Goal: Task Accomplishment & Management: Complete application form

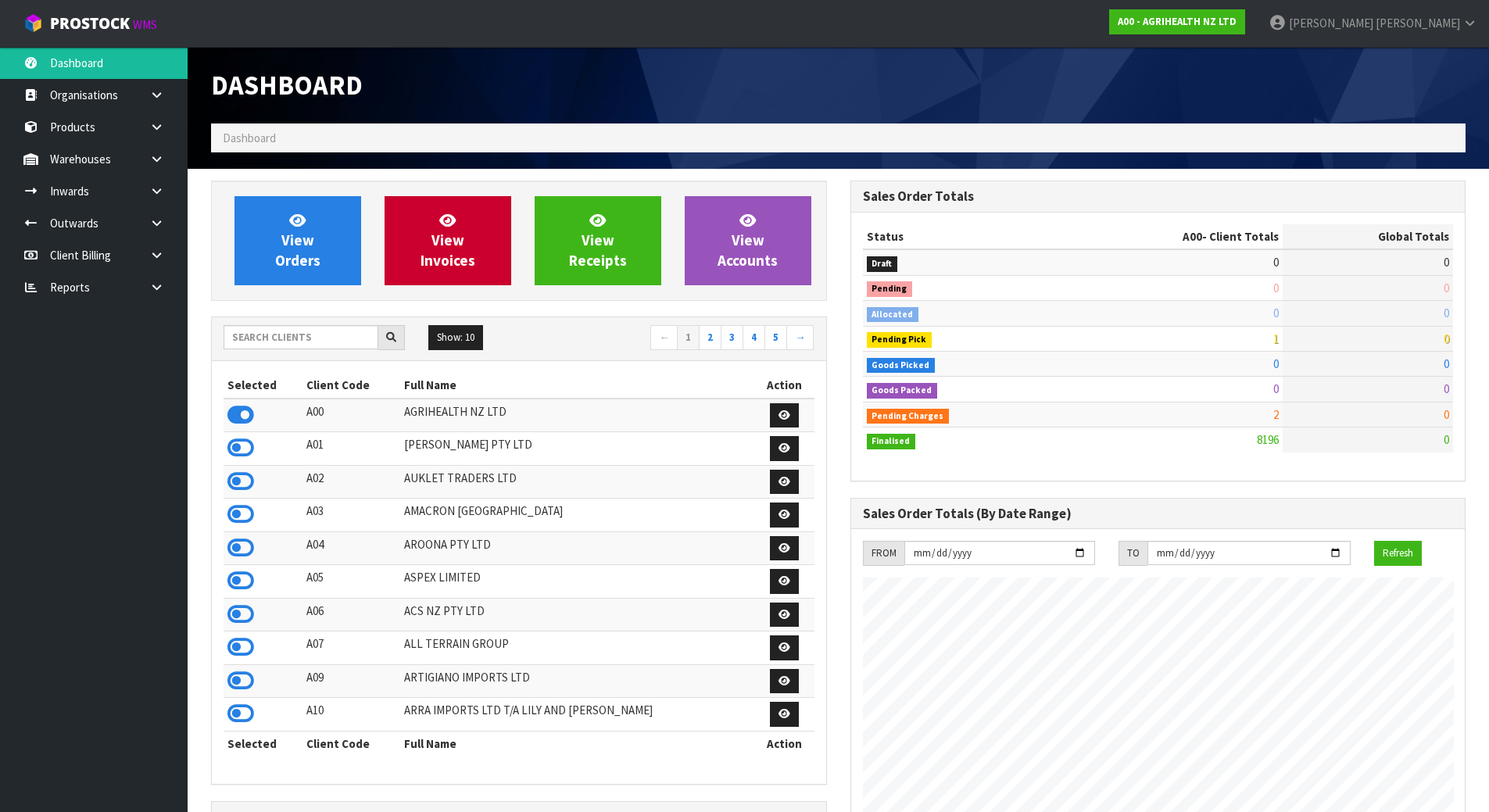
scroll to position [1185, 639]
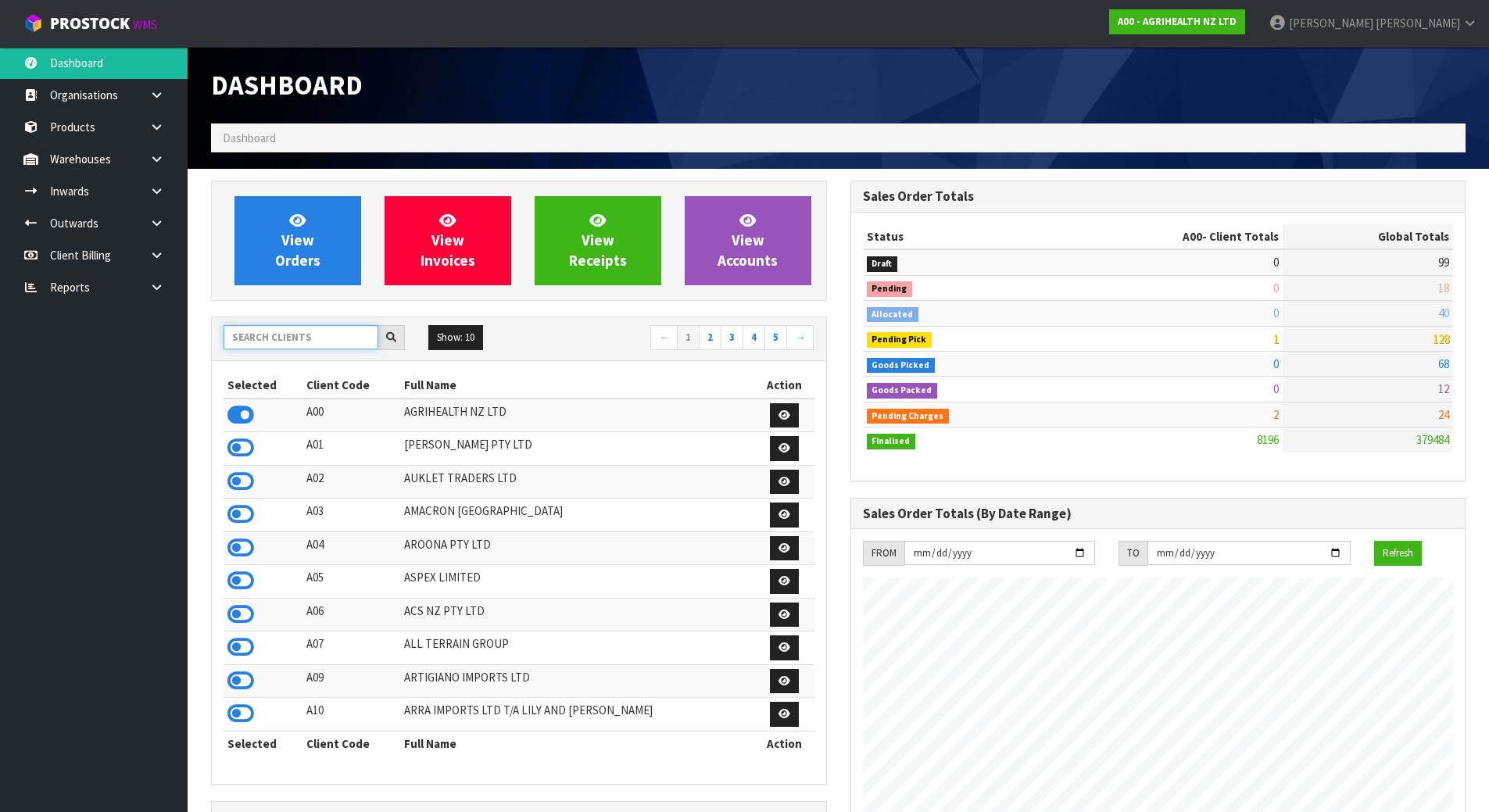
click at [348, 334] on input "text" at bounding box center [301, 338] width 154 height 24
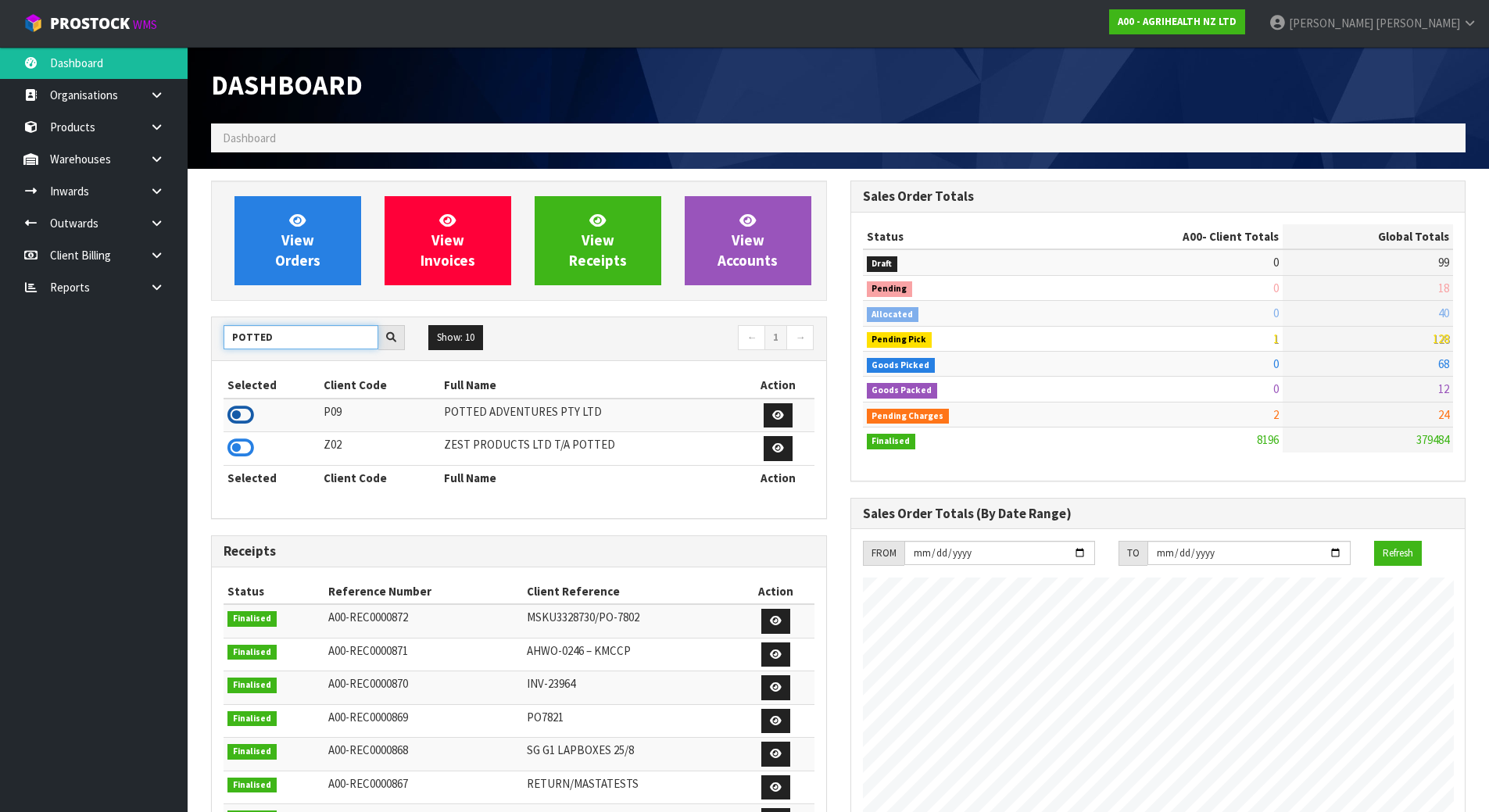
type input "POTTED"
click at [237, 416] on icon at bounding box center [240, 414] width 27 height 23
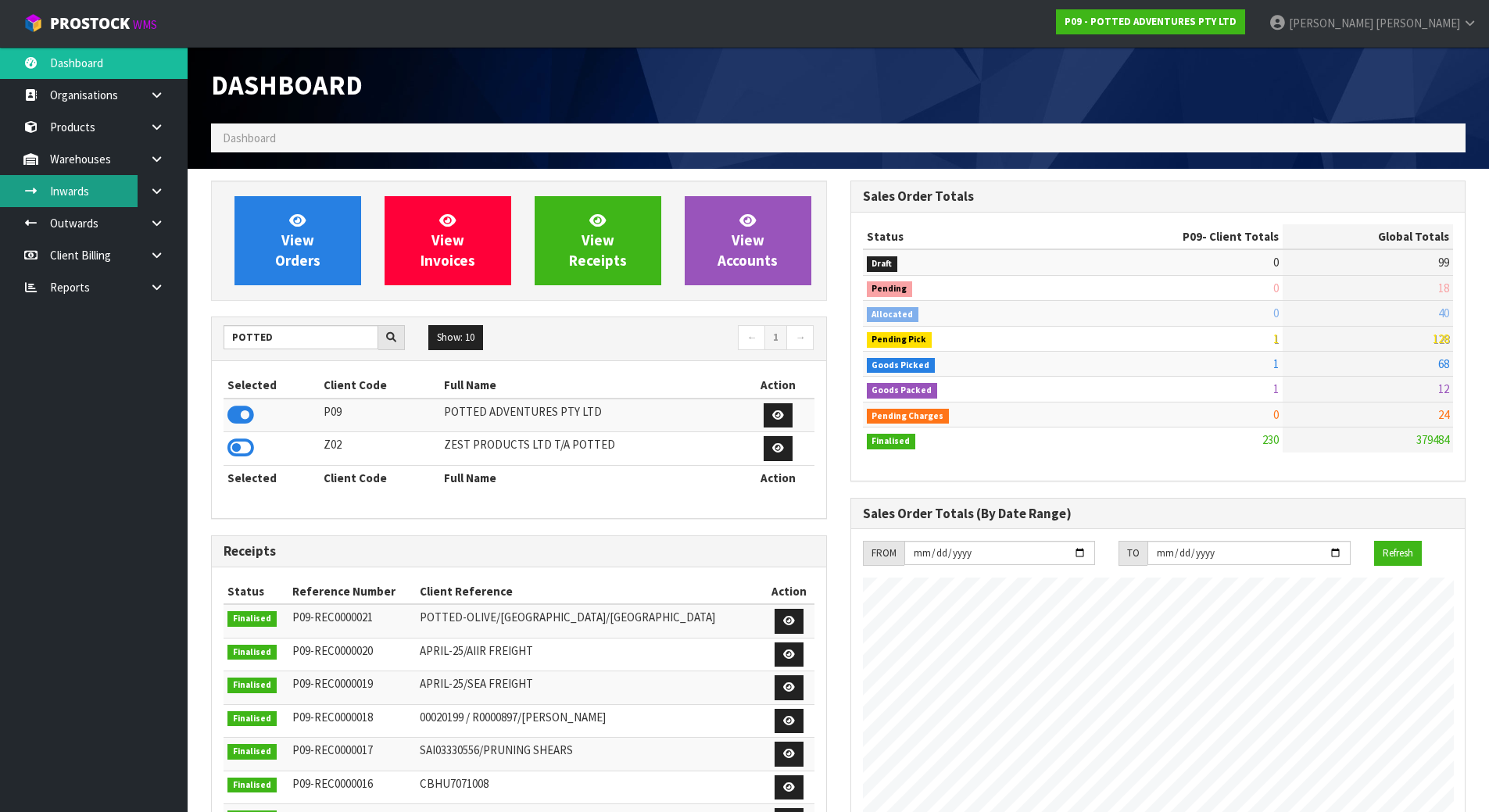
click at [93, 195] on link "Inwards" at bounding box center [93, 191] width 188 height 32
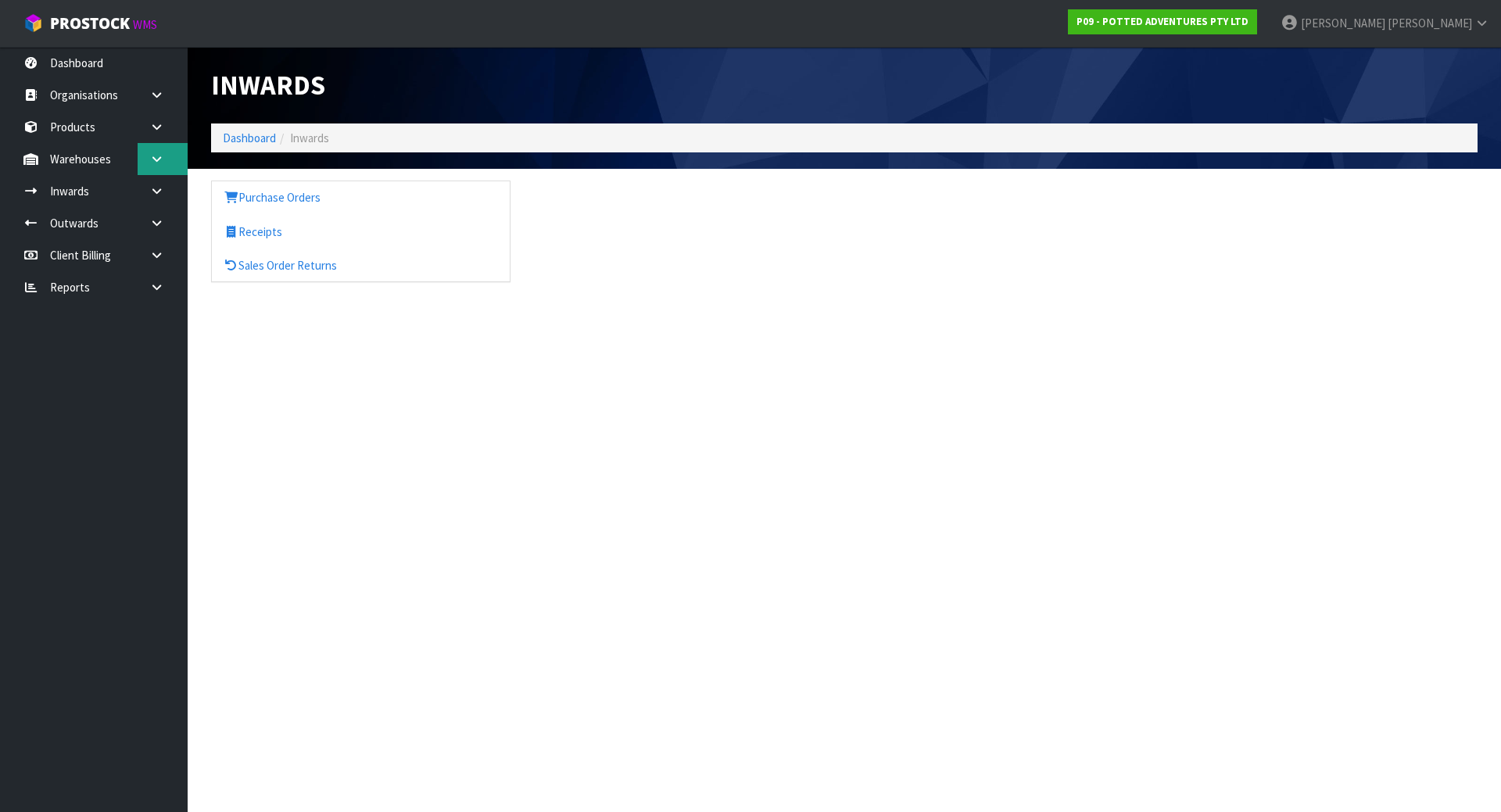
click at [157, 165] on icon at bounding box center [156, 159] width 15 height 12
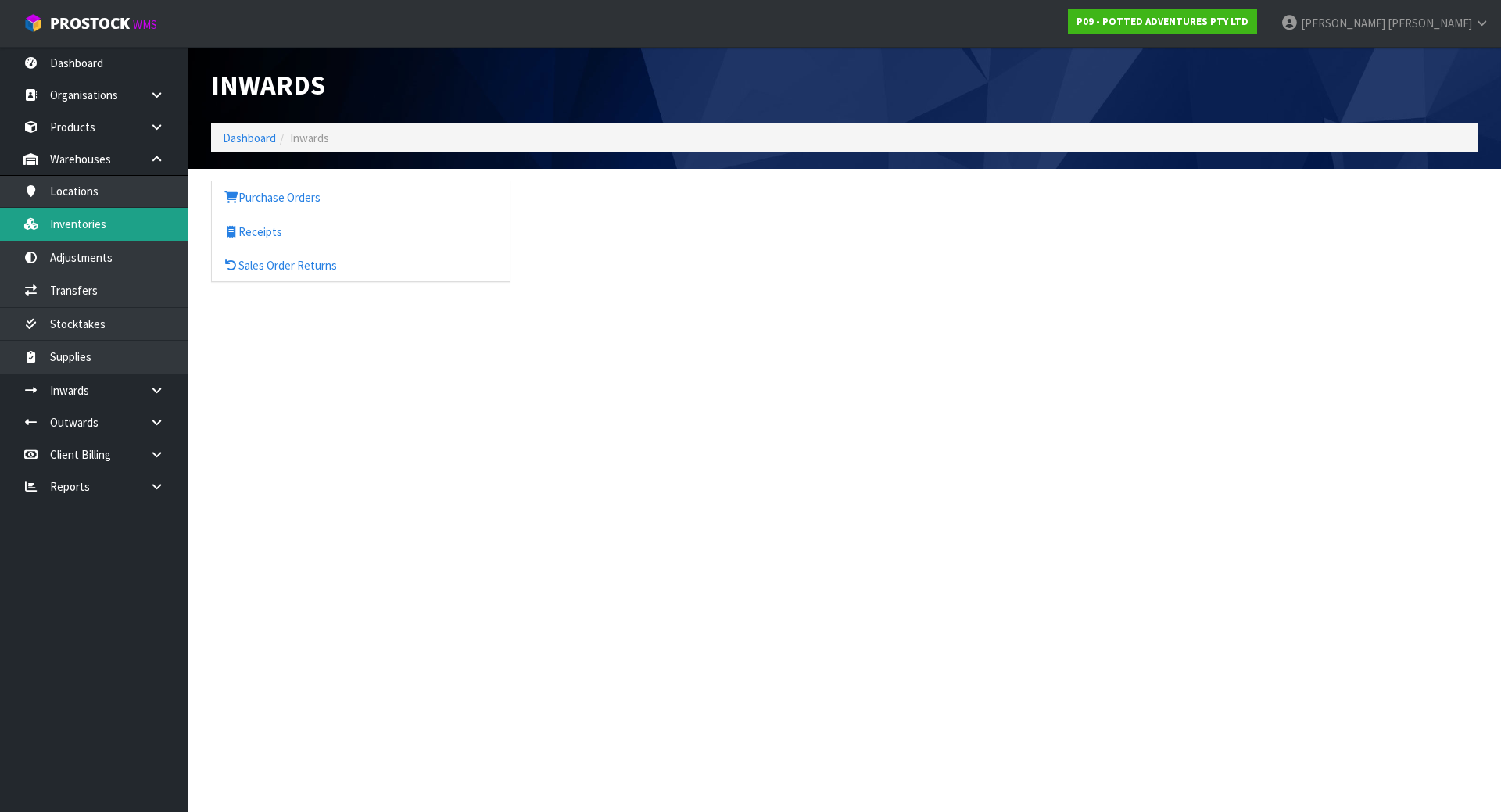
click at [124, 215] on link "Inventories" at bounding box center [93, 224] width 188 height 32
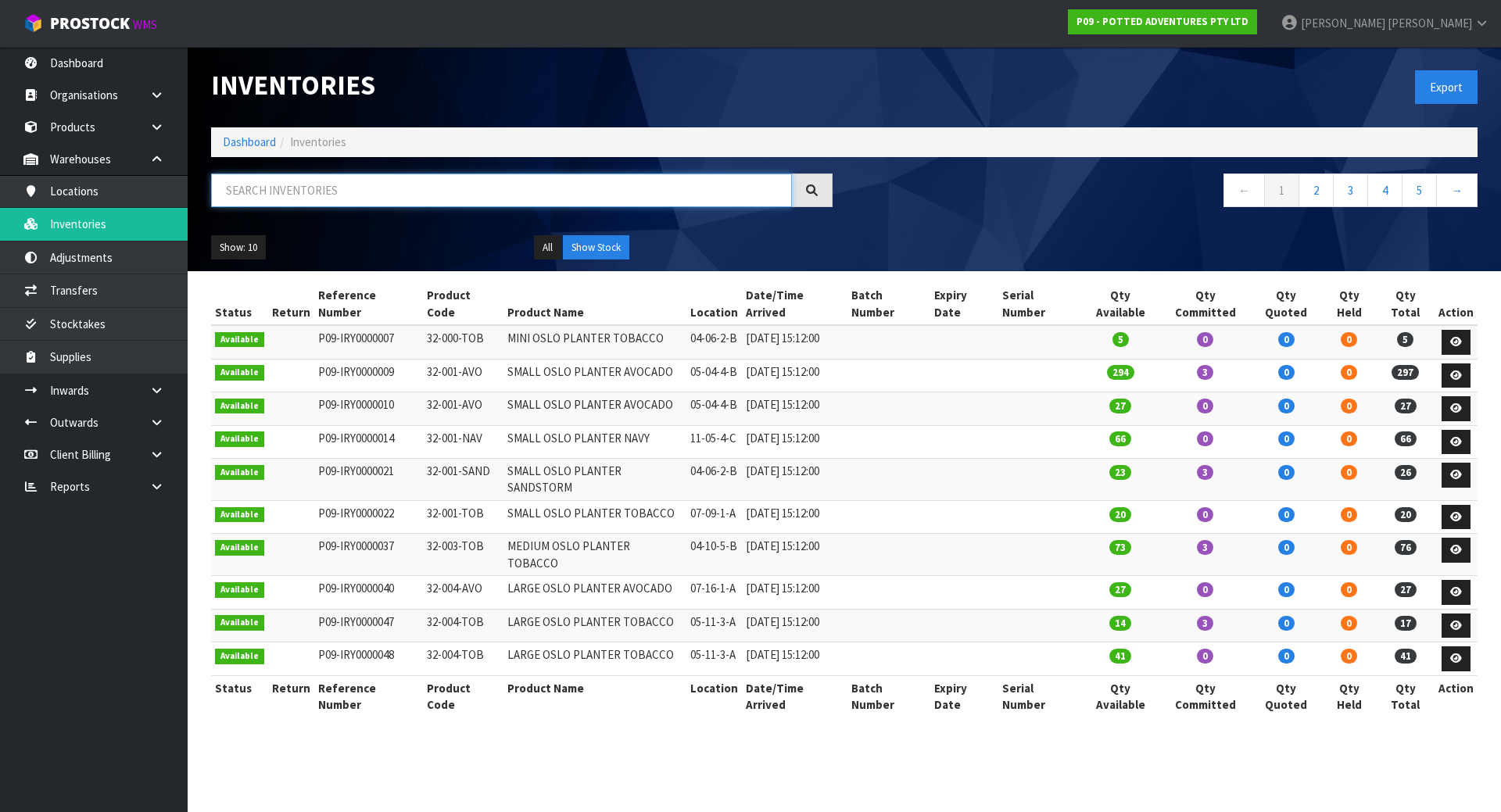
click at [602, 177] on input "text" at bounding box center [501, 191] width 581 height 33
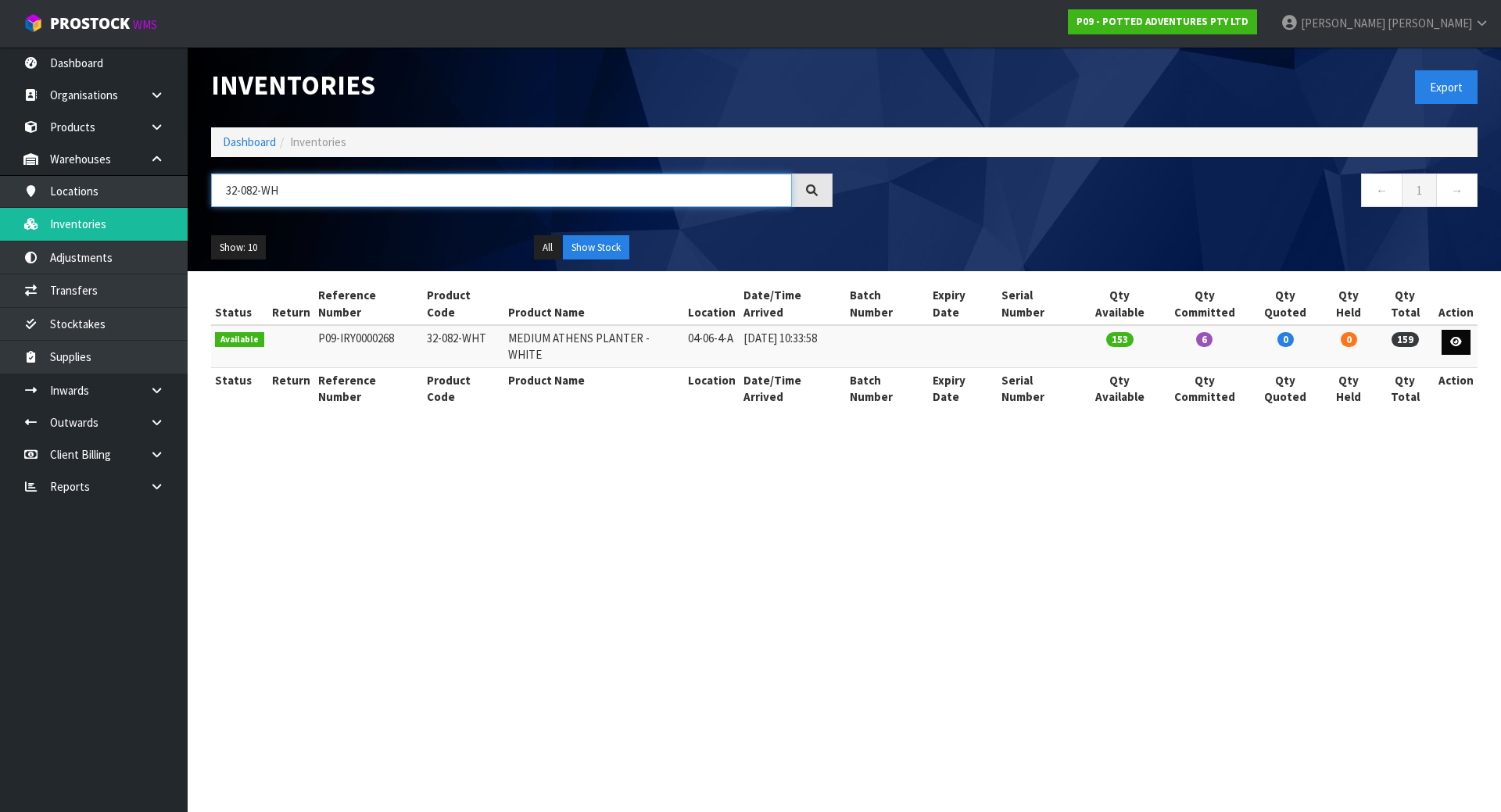
type input "32-082-WH"
click at [1449, 330] on link at bounding box center [1456, 342] width 29 height 25
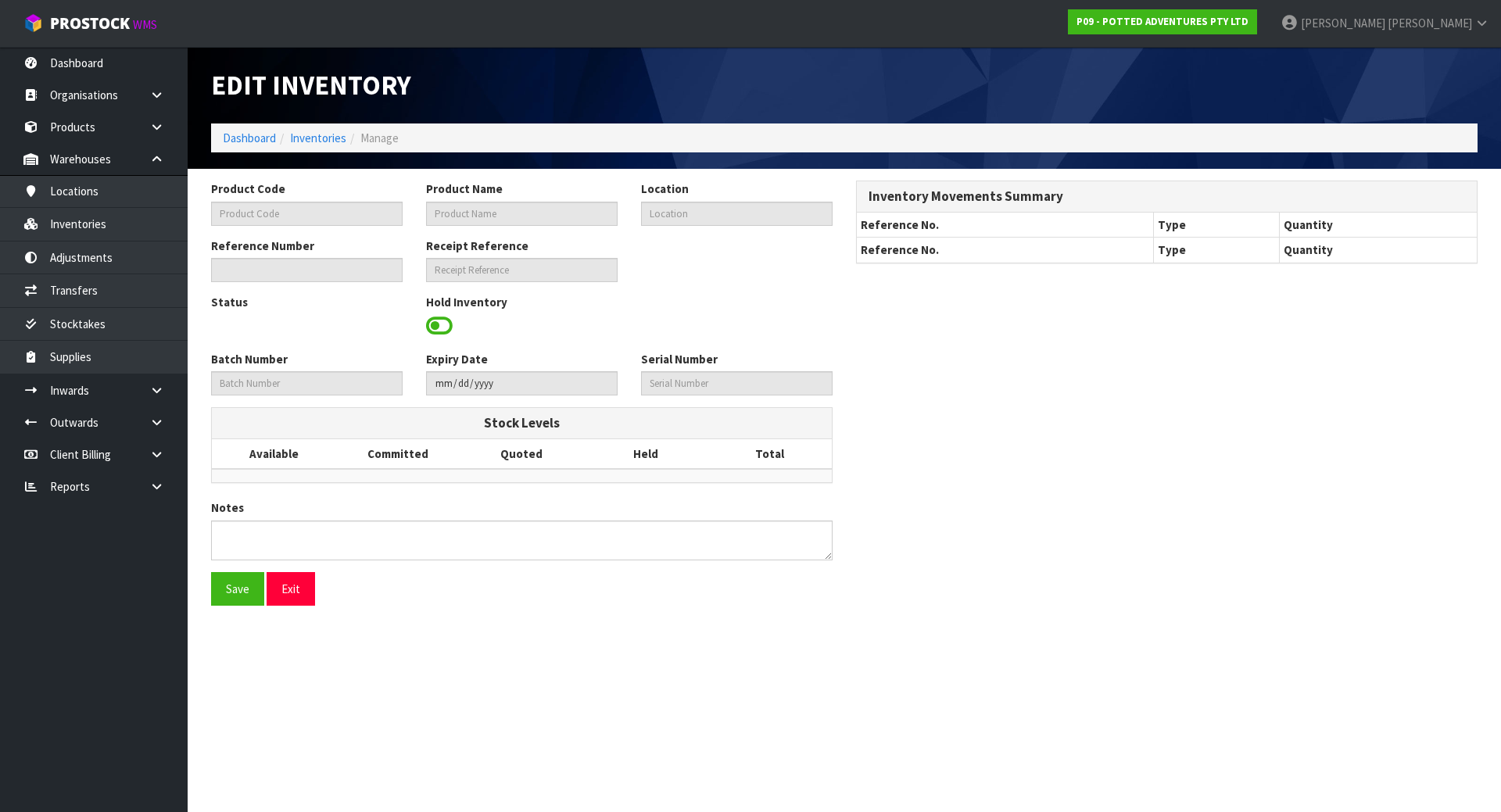
type input "32-082-WHT"
type input "MEDIUM ATHENS PLANTER - WHITE"
type input "04-06-4-A"
type input "P09-IRY0000268"
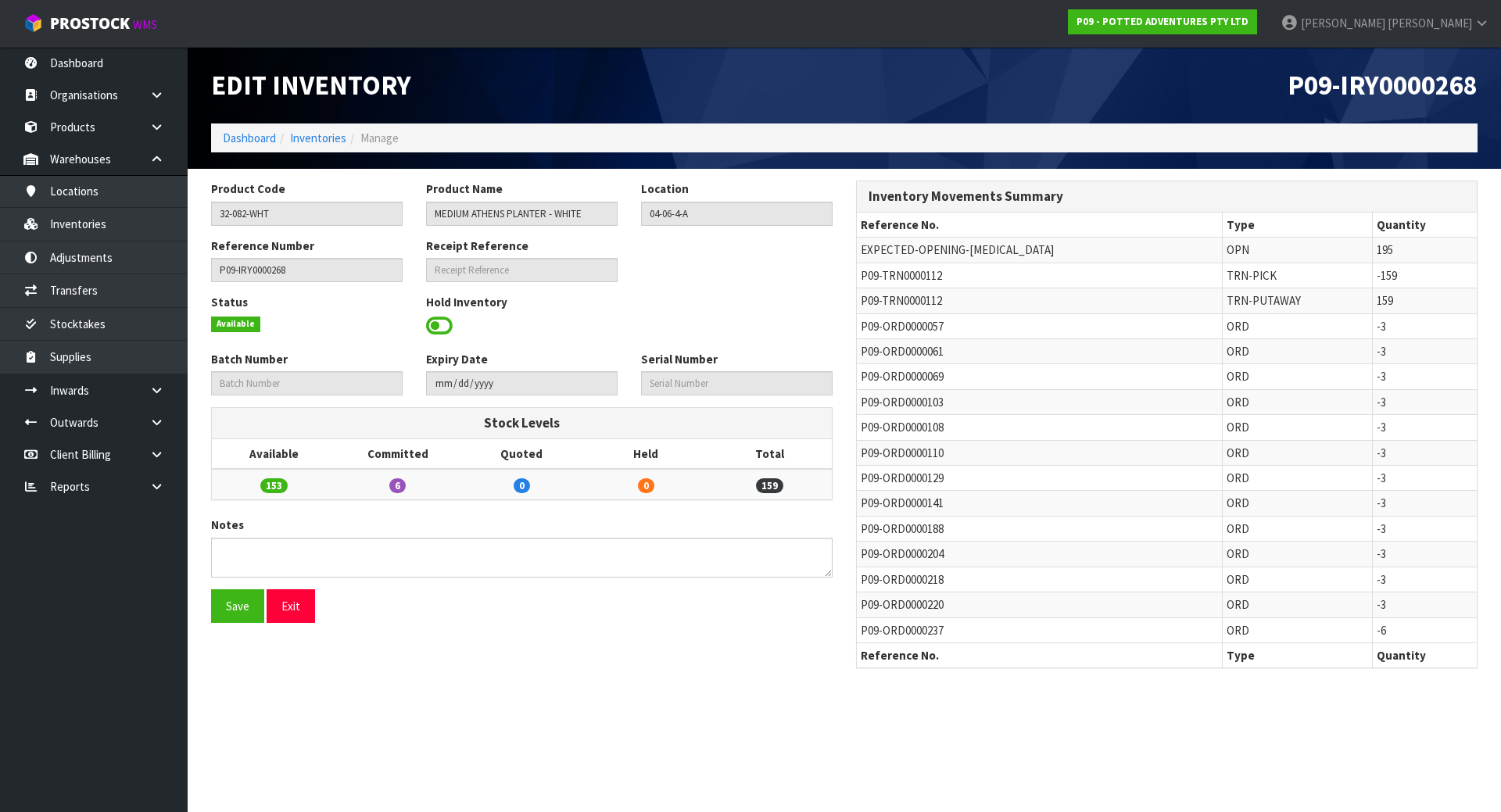
click at [812, 317] on div "Status Available Hold Inventory" at bounding box center [522, 323] width 645 height 57
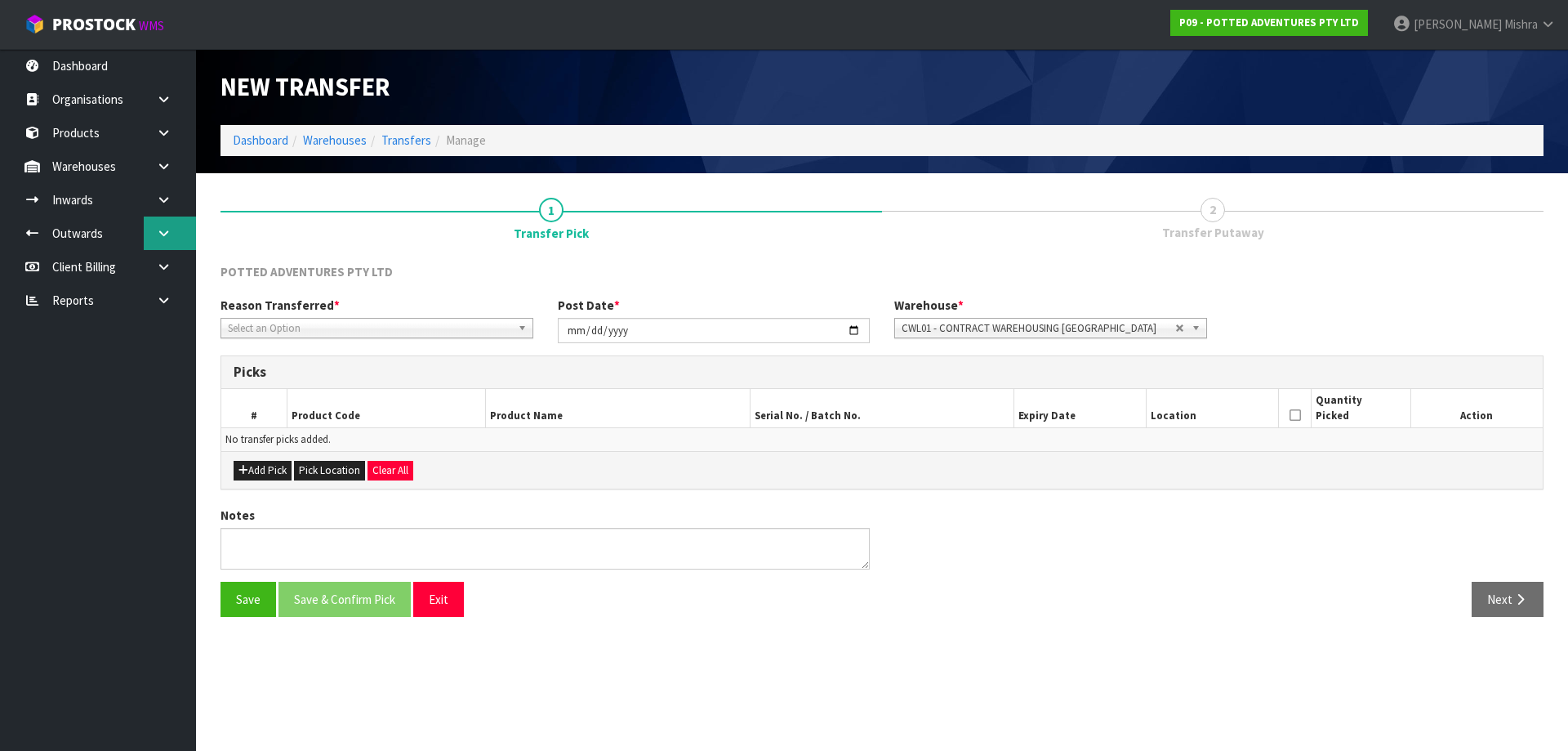
click at [172, 228] on link at bounding box center [170, 233] width 52 height 34
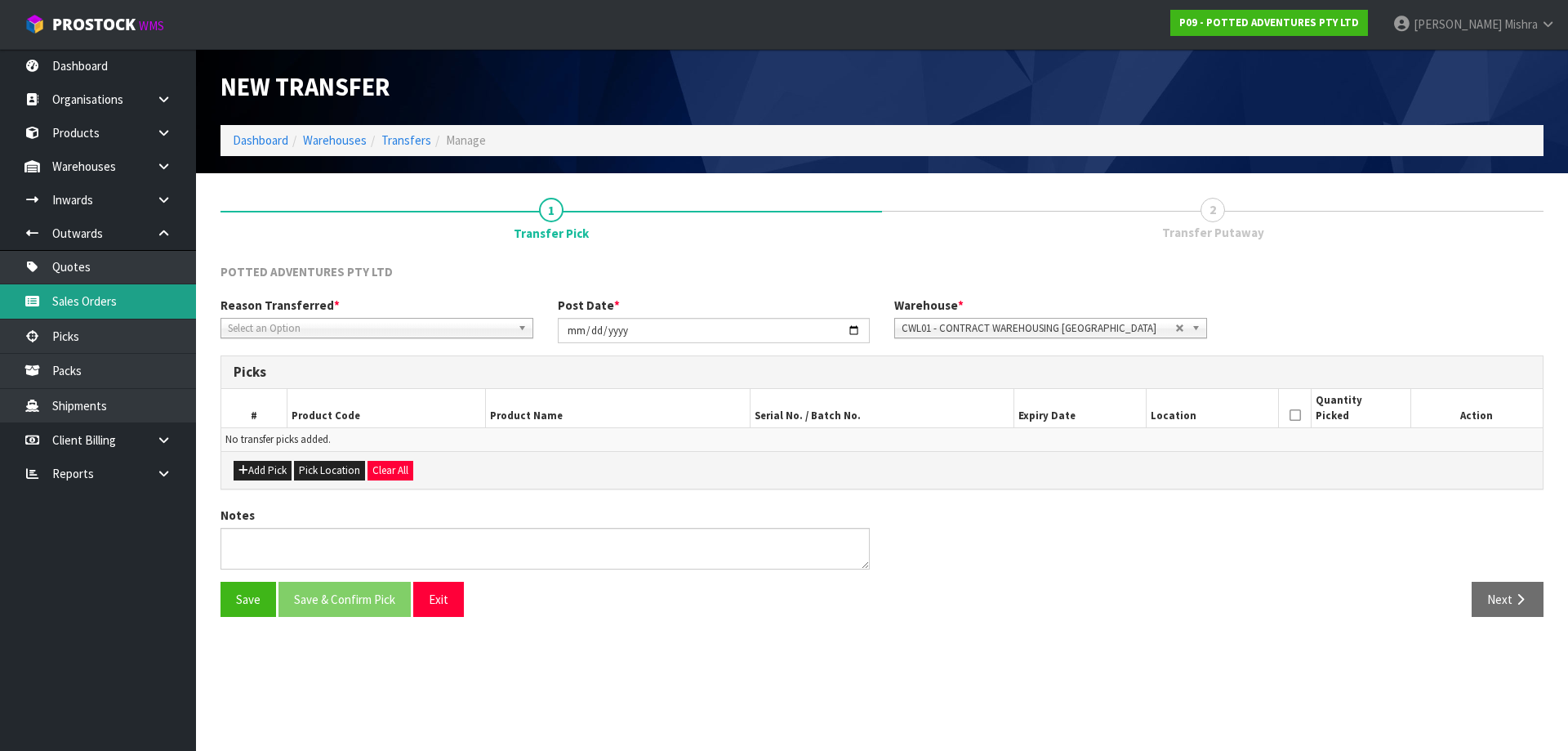
click at [119, 312] on link "Sales Orders" at bounding box center [98, 301] width 196 height 34
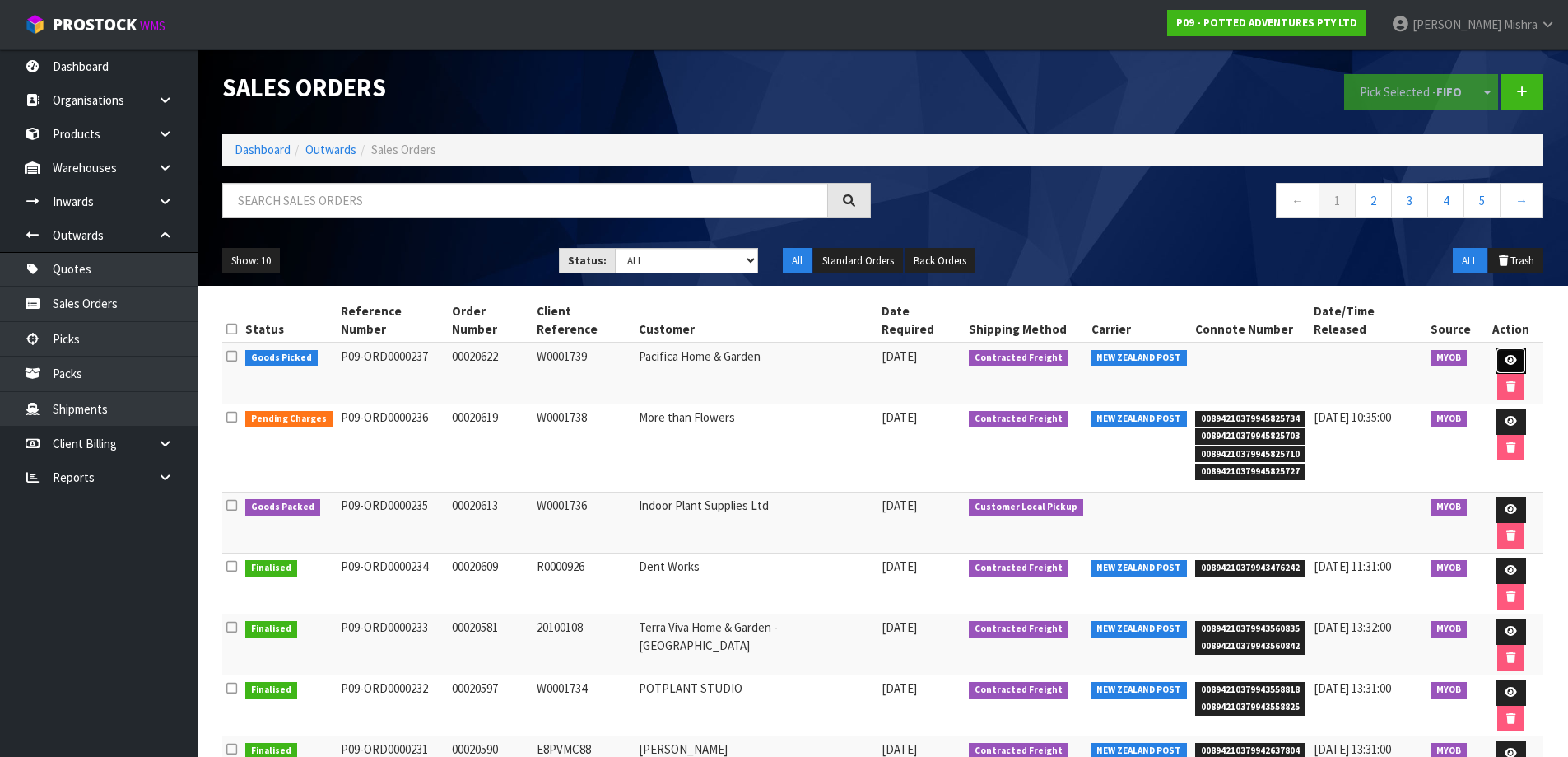
click at [1503, 348] on link at bounding box center [1511, 360] width 30 height 26
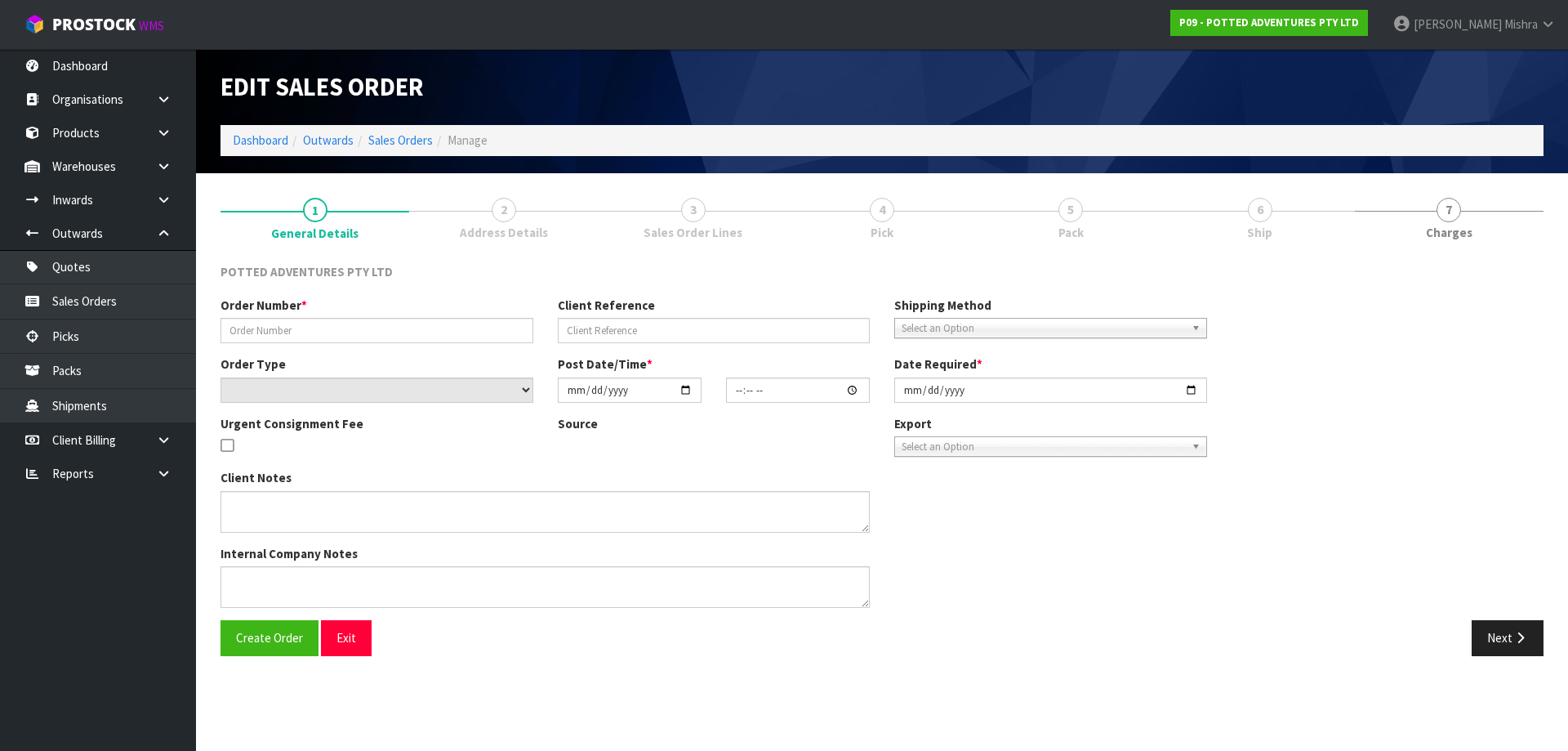
type input "00020622"
type input "W0001739"
select select "number:0"
type input "[DATE]"
type input "18:30:16.000"
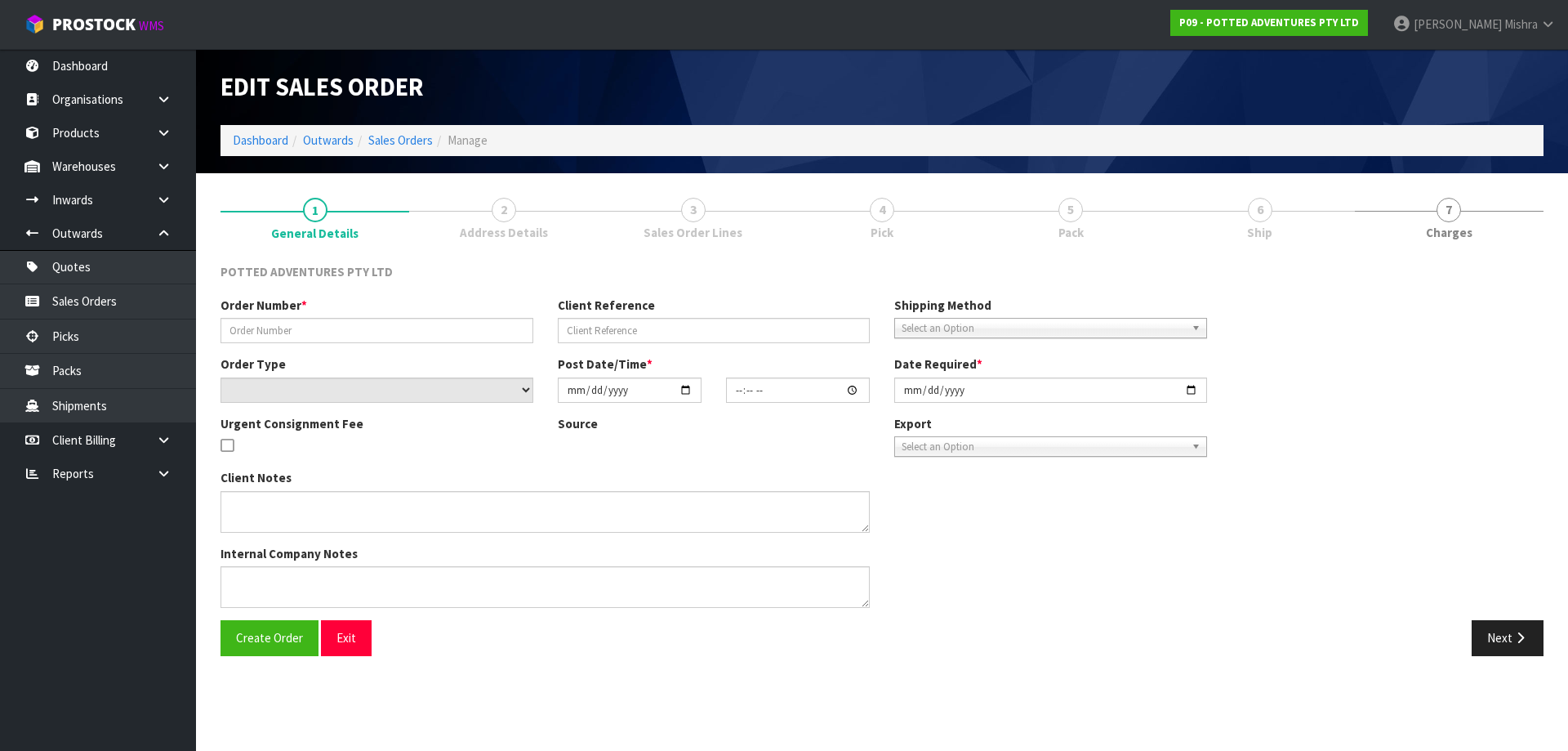
type input "[DATE]"
type textarea "SPRING SPEND & SAVE"
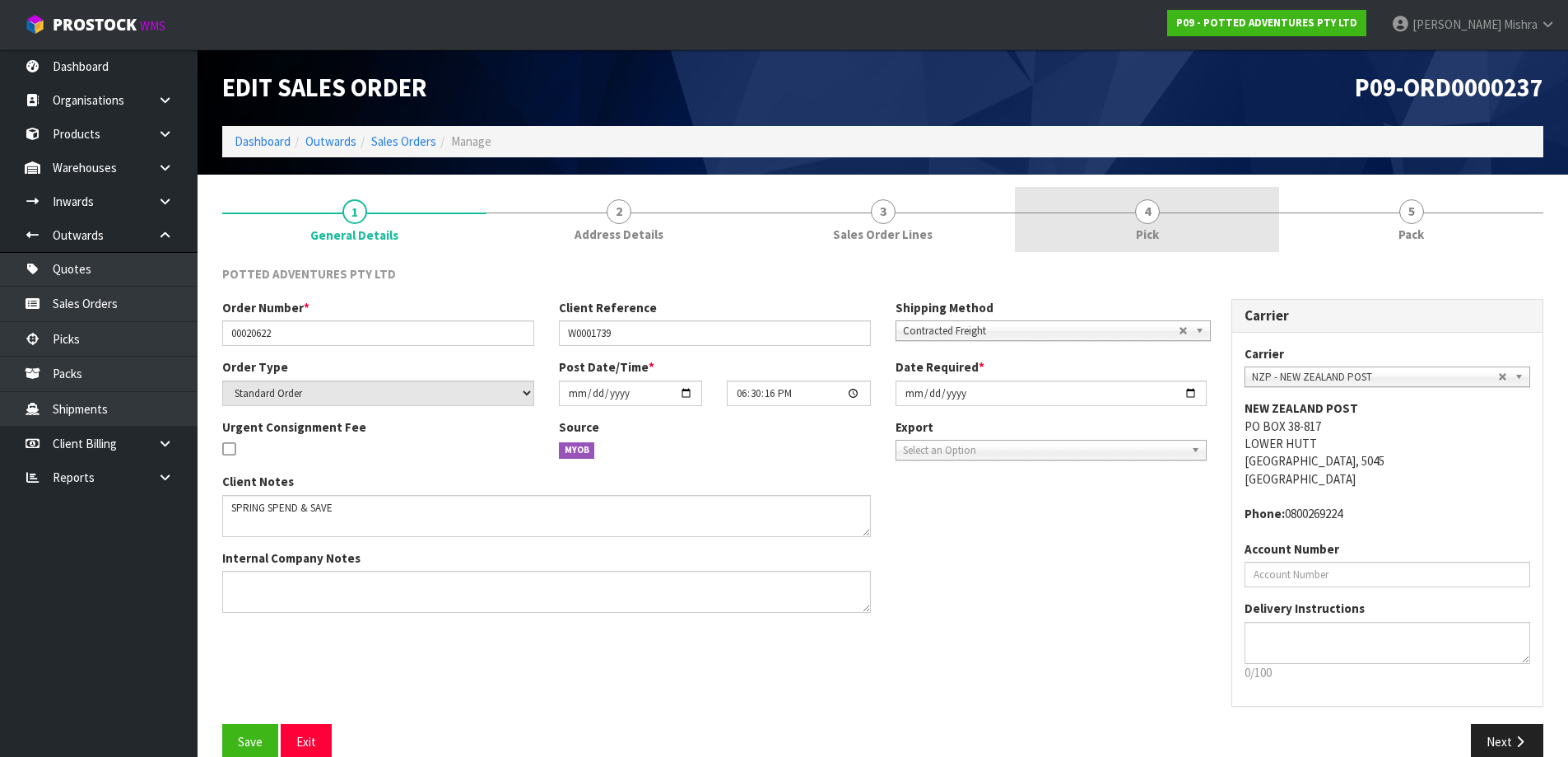
click at [1060, 206] on link "4 Pick" at bounding box center [1146, 219] width 264 height 65
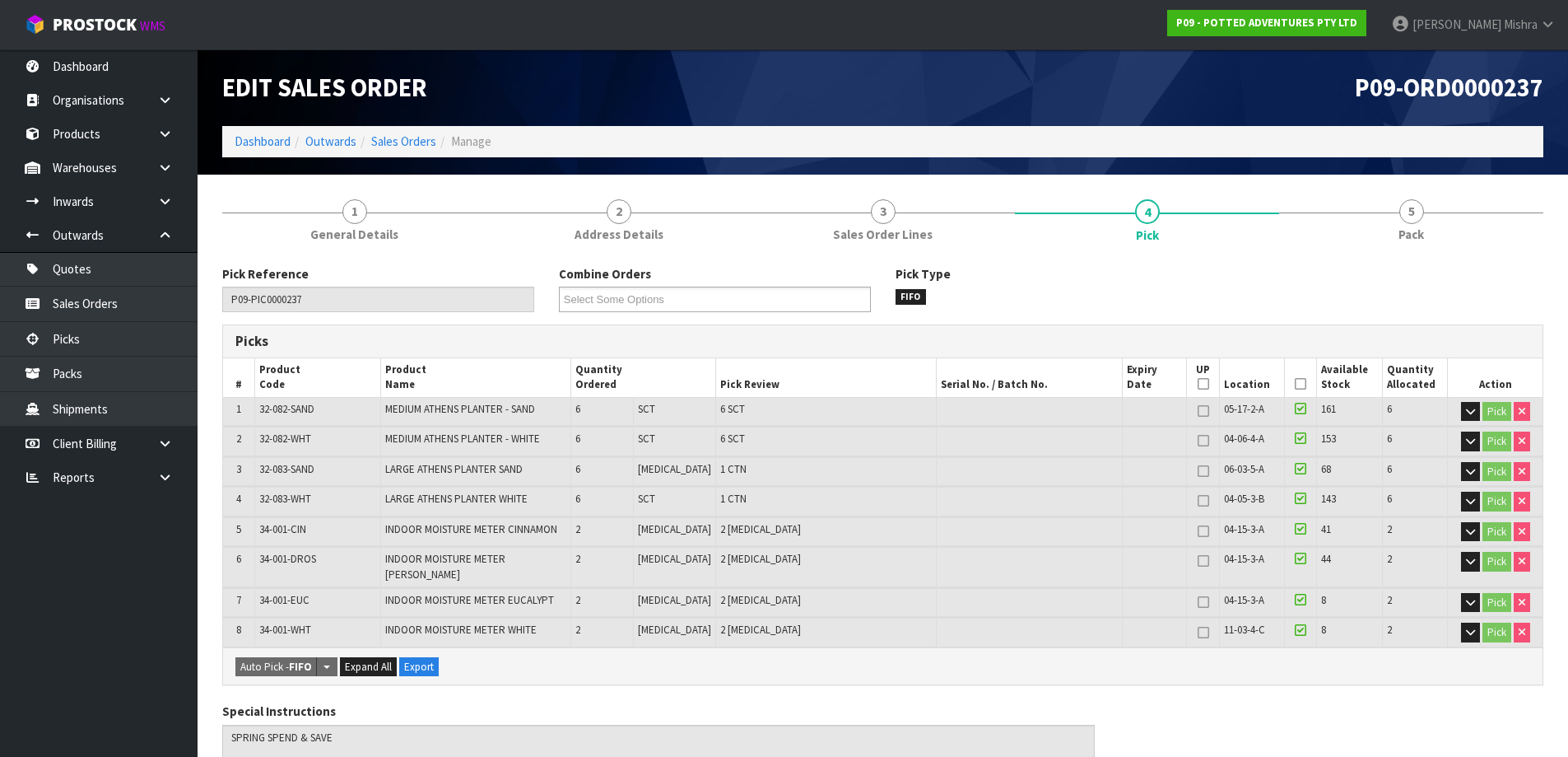
click at [292, 435] on span "32-082-WHT" at bounding box center [284, 438] width 52 height 14
copy tr "32-082-WHT"
click at [298, 437] on span "32-082-WHT" at bounding box center [284, 438] width 52 height 14
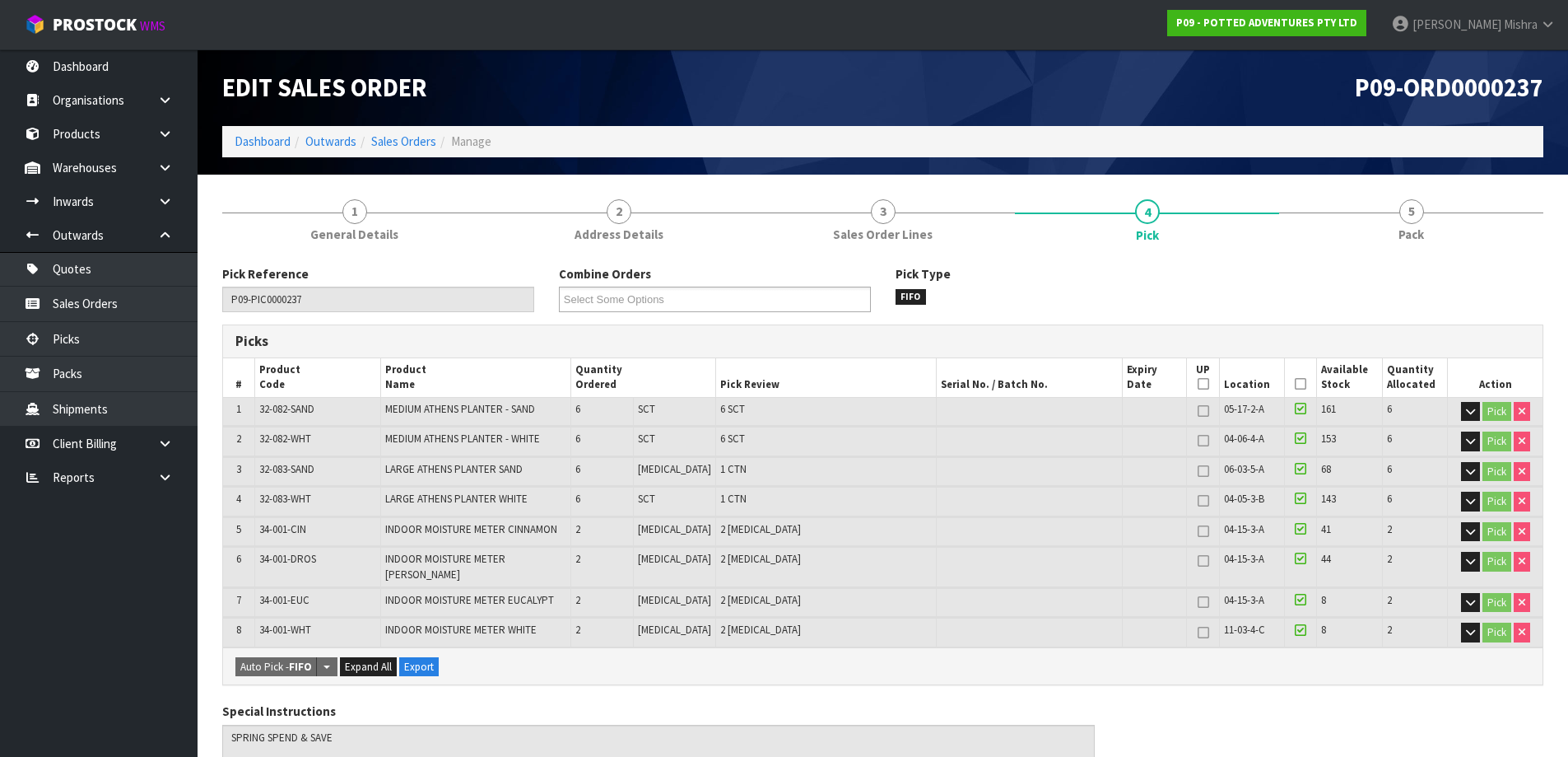
click at [294, 439] on span "32-082-WHT" at bounding box center [284, 438] width 52 height 14
copy tr "32-082-WHT"
click at [244, 134] on link "Dashboard" at bounding box center [262, 141] width 56 height 16
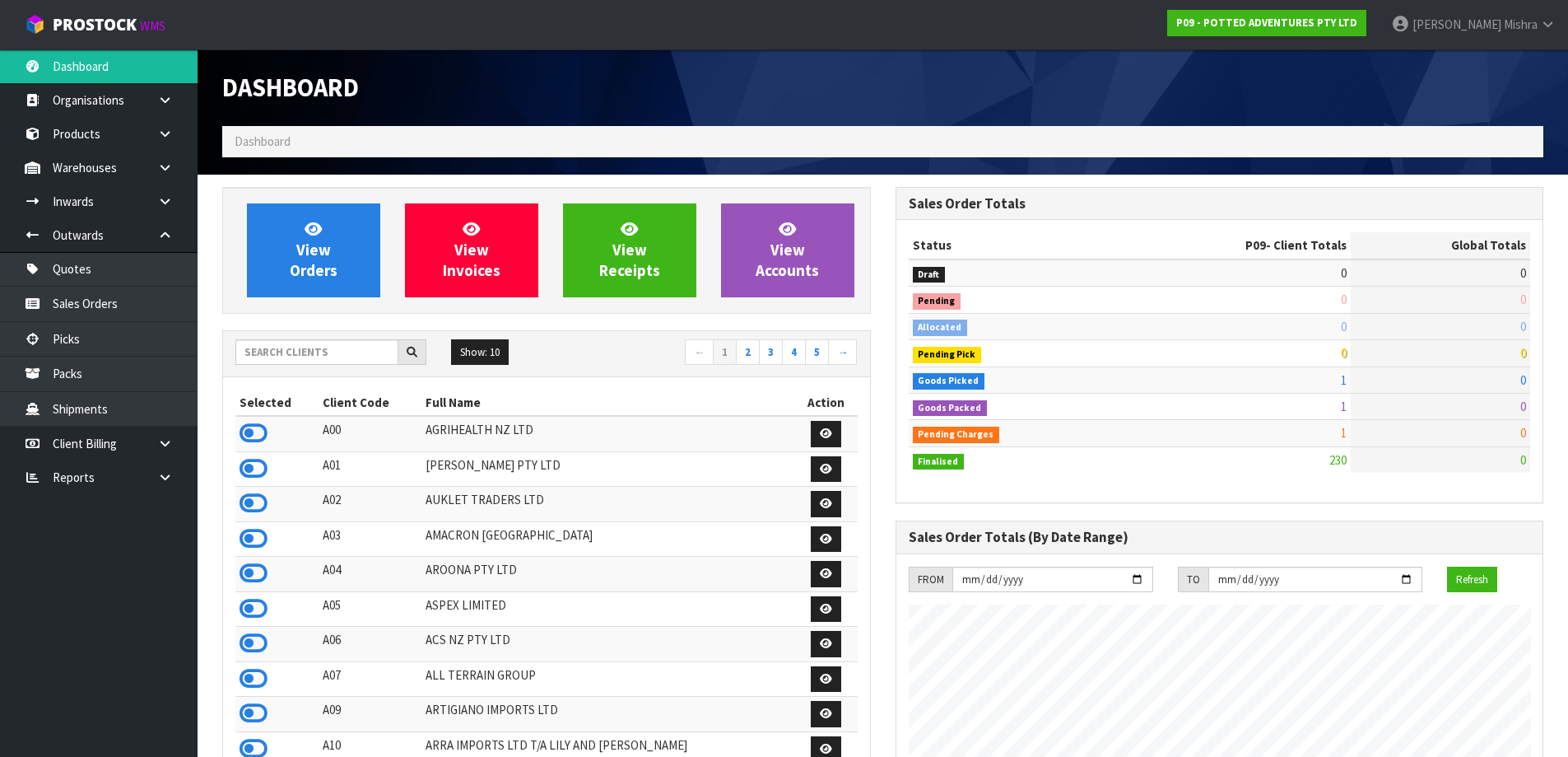
scroll to position [1248, 673]
